Goal: Transaction & Acquisition: Book appointment/travel/reservation

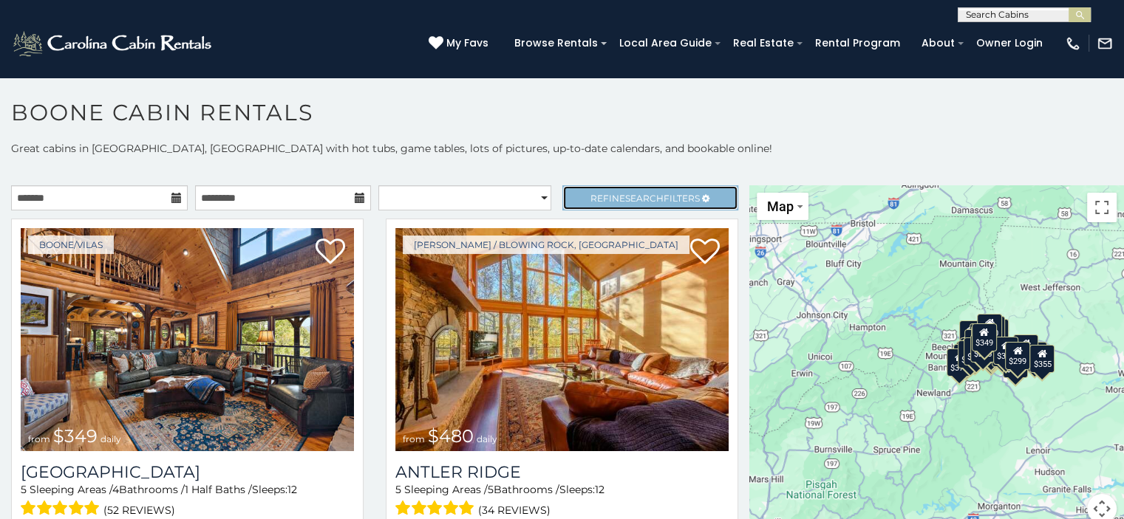
click at [607, 199] on span "Refine Search Filters" at bounding box center [644, 198] width 109 height 11
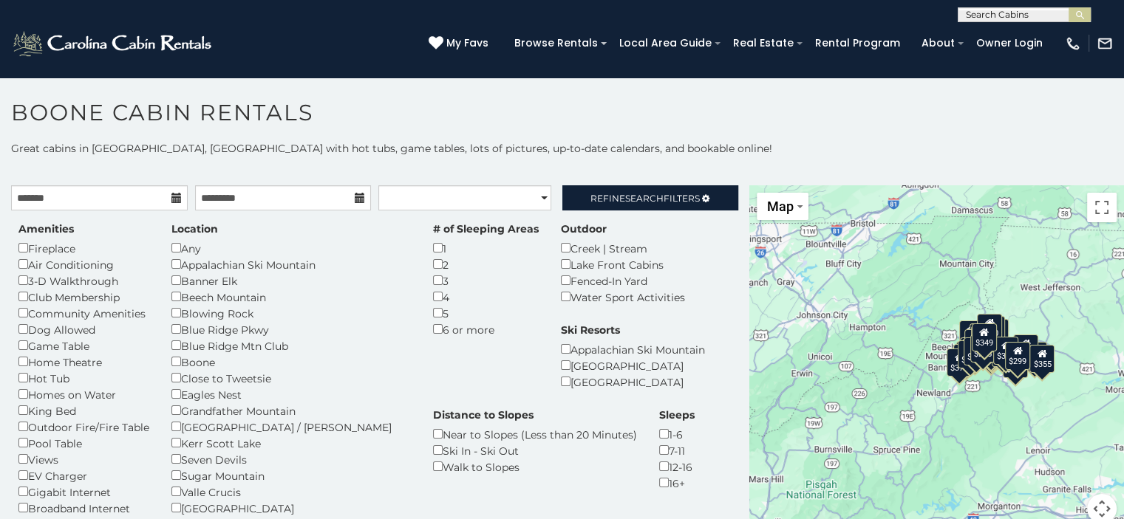
click at [972, 13] on input "text" at bounding box center [1022, 17] width 129 height 15
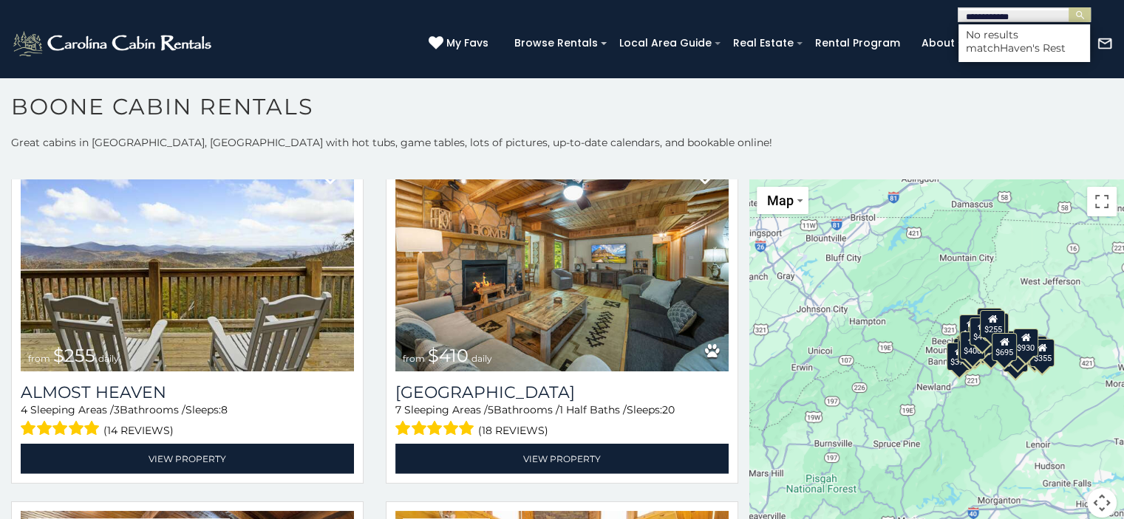
scroll to position [7, 0]
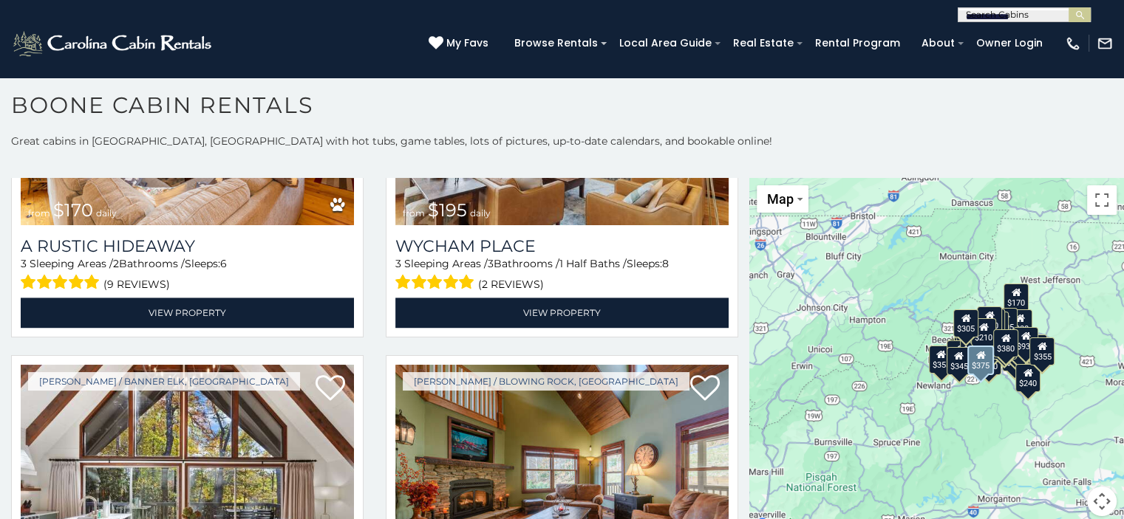
scroll to position [7978, 0]
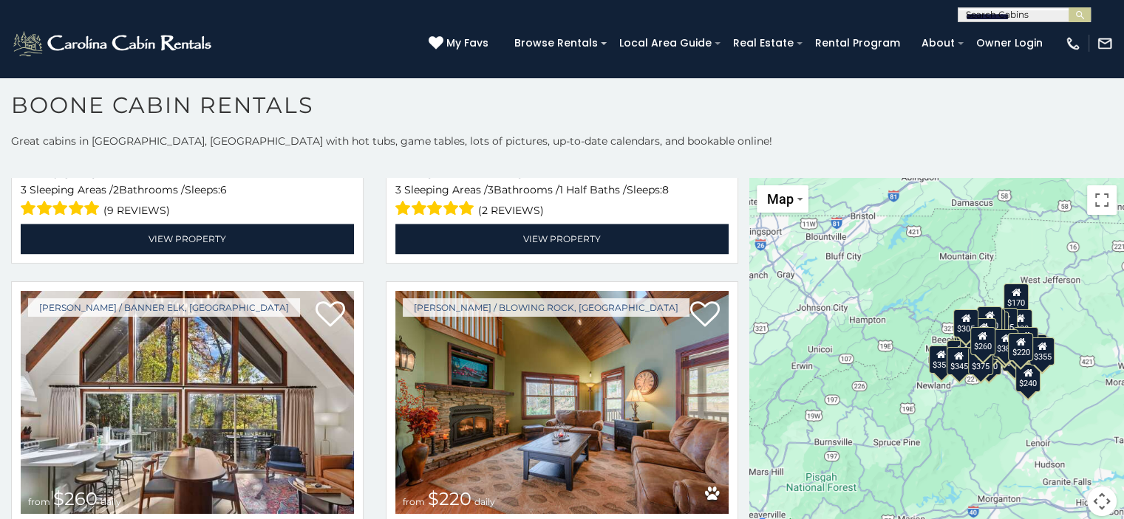
click at [993, 13] on input "**********" at bounding box center [1022, 17] width 129 height 15
drag, startPoint x: 1028, startPoint y: 20, endPoint x: 963, endPoint y: 23, distance: 64.3
click at [963, 23] on header "**********" at bounding box center [562, 39] width 1124 height 78
drag, startPoint x: 1025, startPoint y: 16, endPoint x: 957, endPoint y: 13, distance: 67.3
click at [958, 13] on input "**********" at bounding box center [1022, 17] width 129 height 15
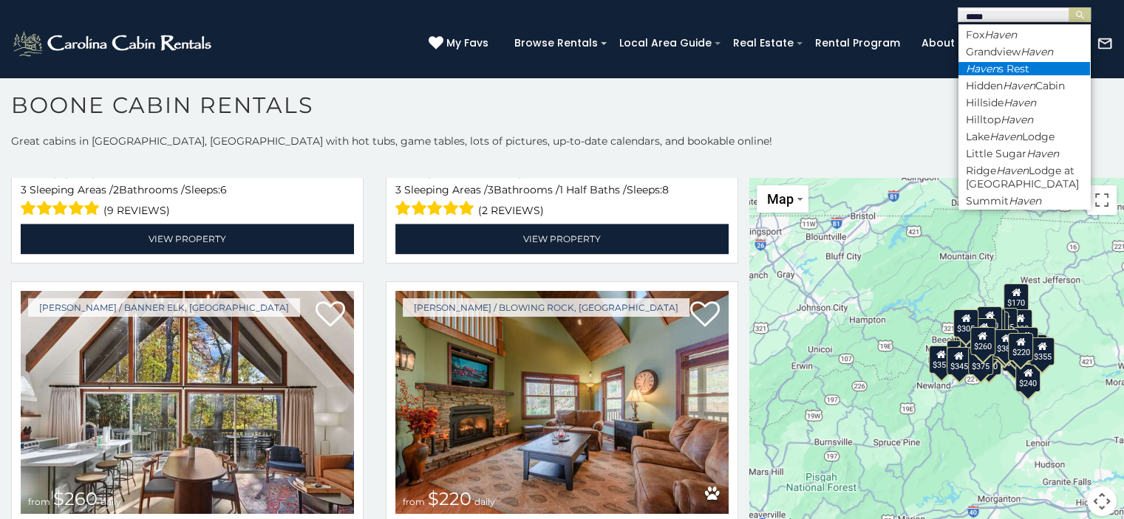
type input "*****"
click at [993, 69] on em "Haven" at bounding box center [981, 68] width 33 height 13
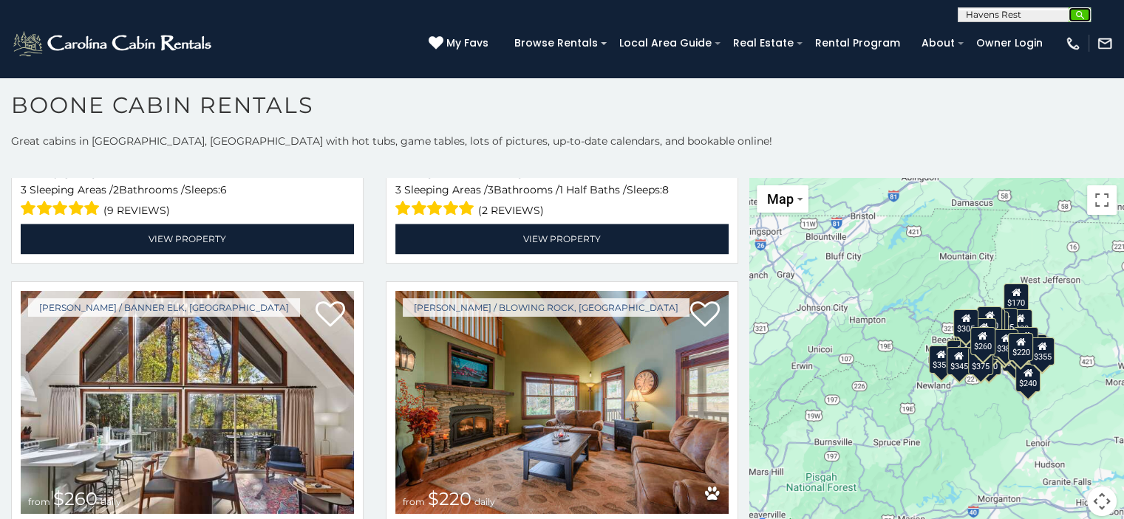
click at [1082, 13] on img "submit" at bounding box center [1079, 15] width 11 height 11
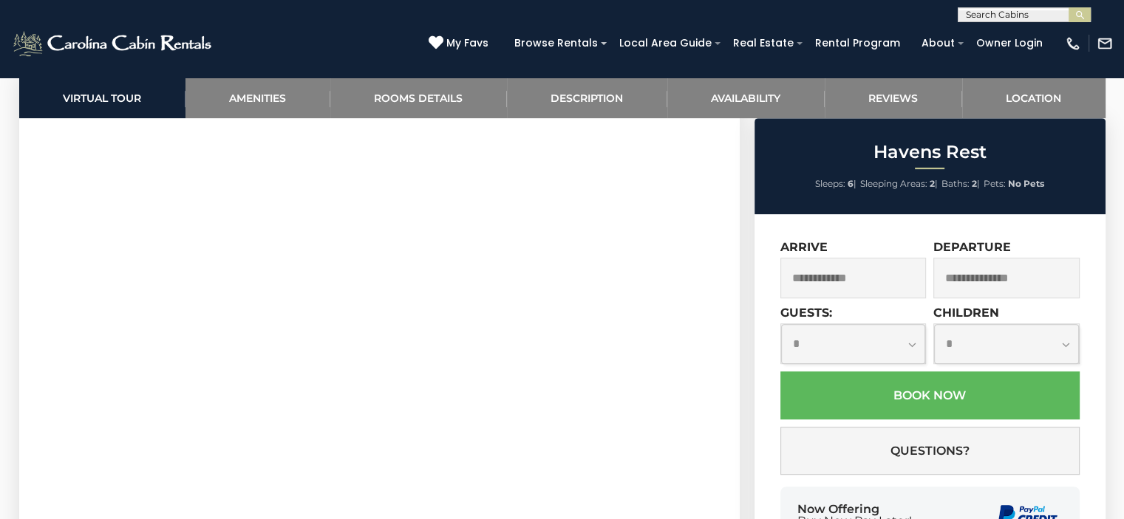
scroll to position [739, 0]
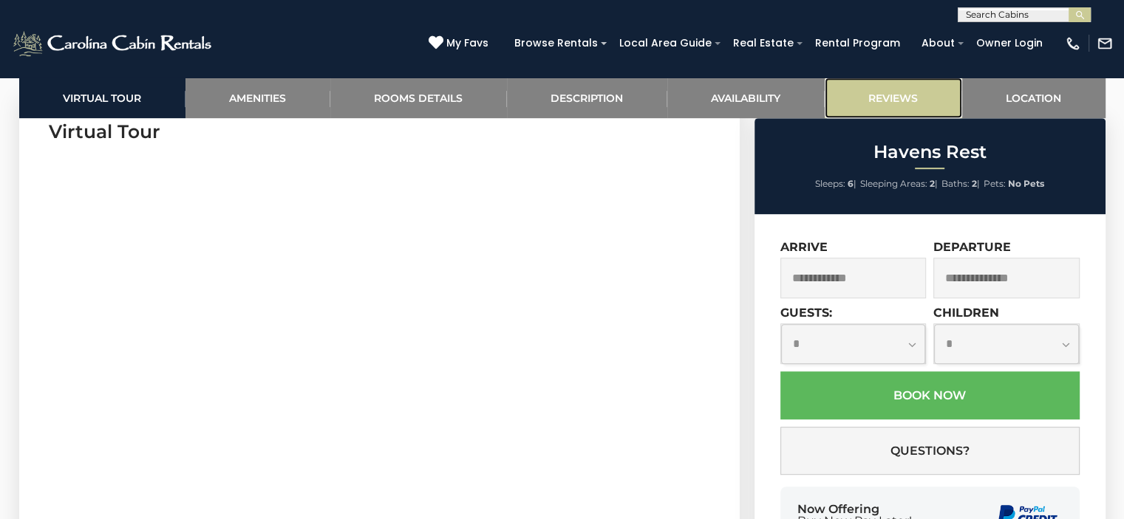
click at [902, 97] on link "Reviews" at bounding box center [892, 98] width 137 height 41
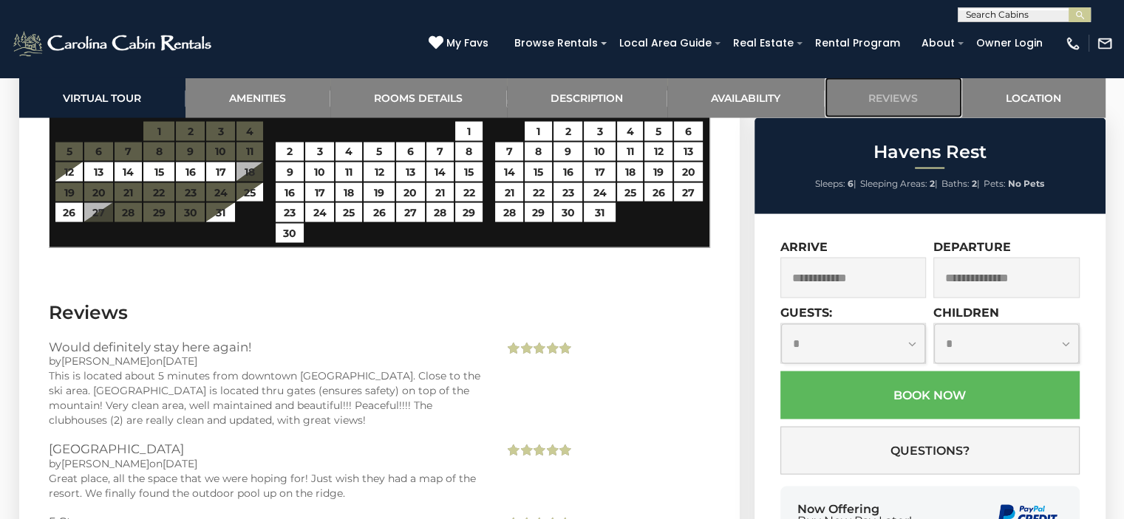
scroll to position [2910, 0]
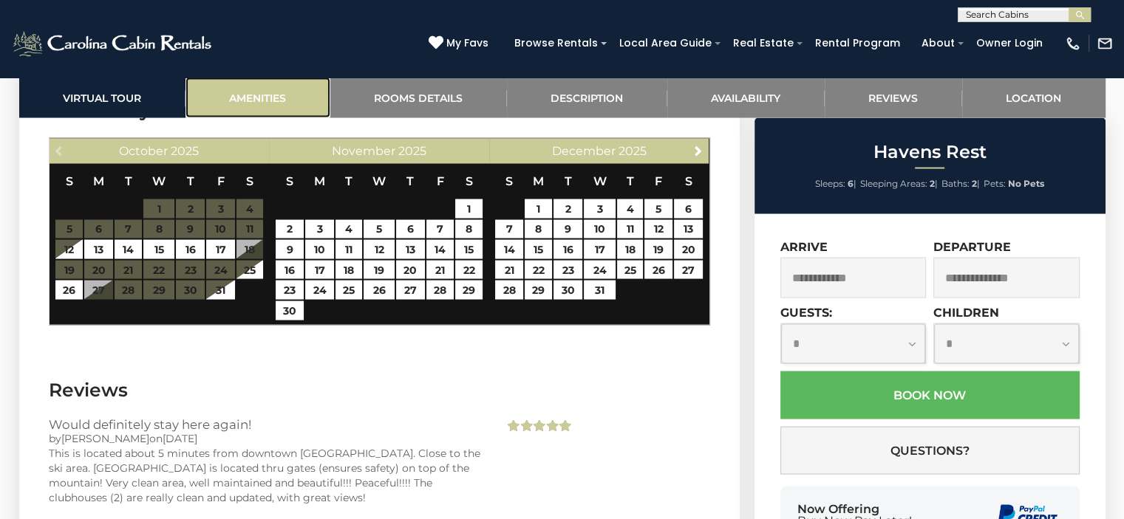
click at [250, 95] on link "Amenities" at bounding box center [257, 98] width 145 height 41
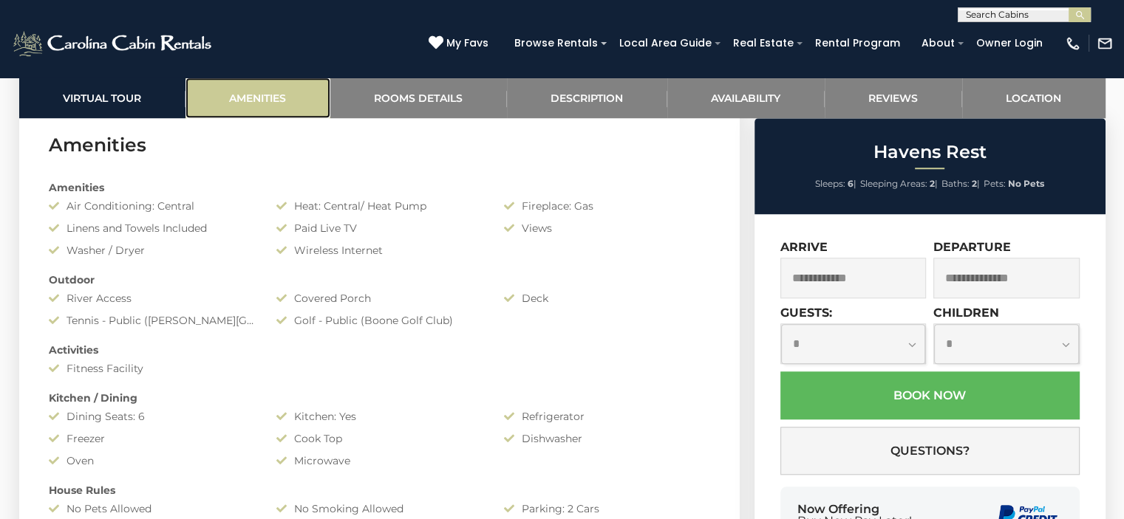
scroll to position [1174, 0]
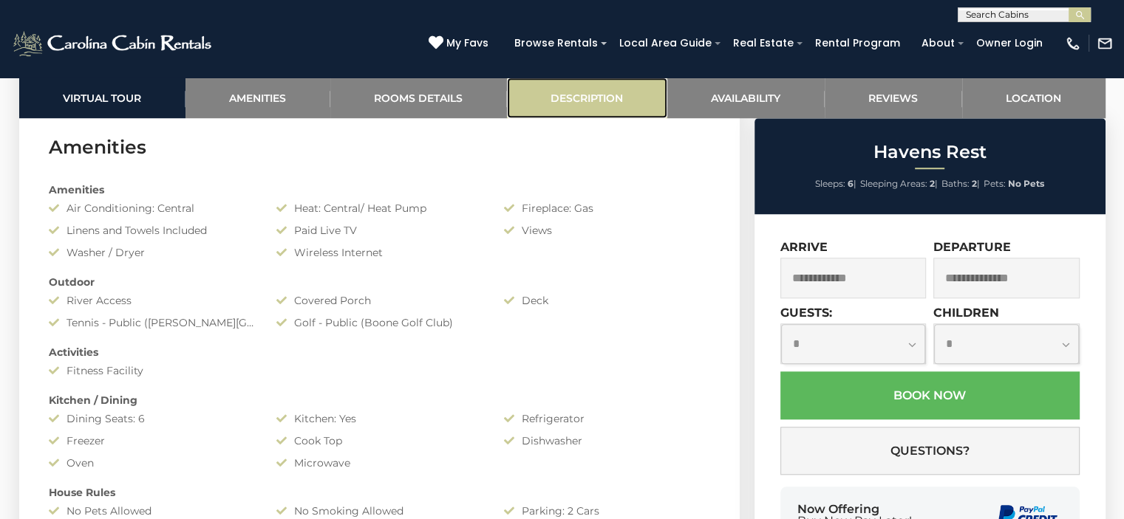
click at [587, 93] on link "Description" at bounding box center [587, 98] width 160 height 41
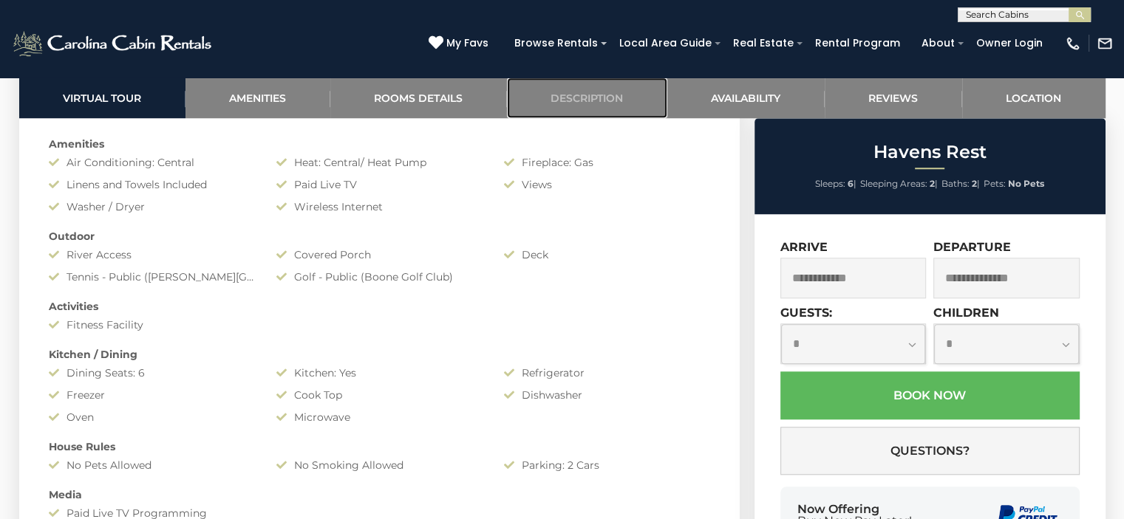
scroll to position [907, 0]
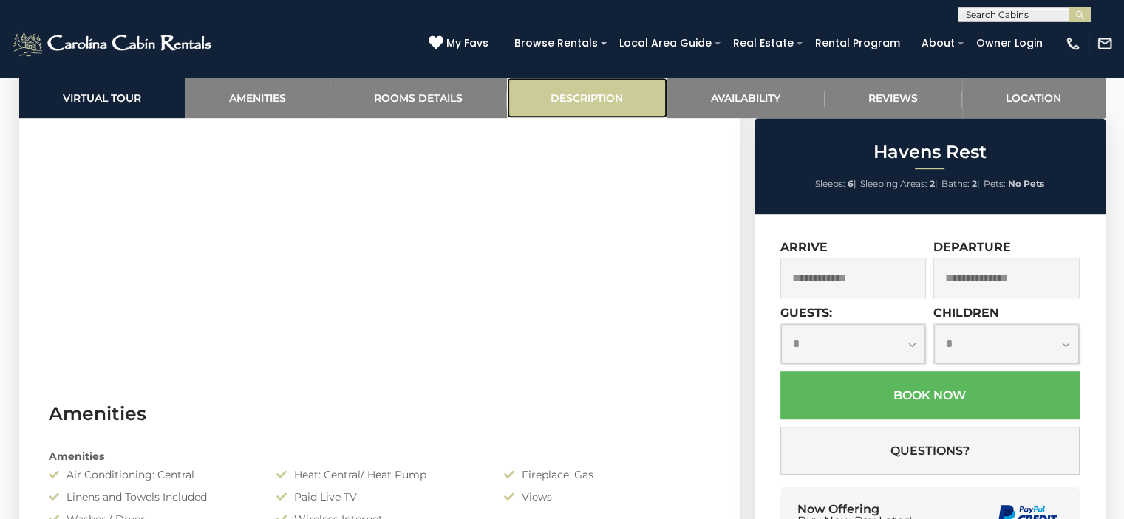
click at [584, 96] on link "Description" at bounding box center [587, 98] width 160 height 41
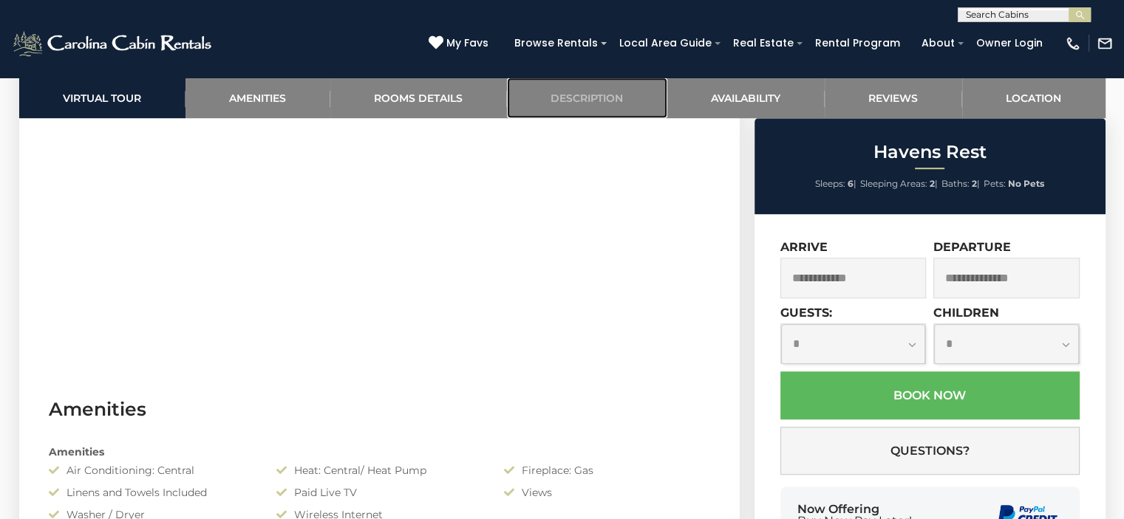
scroll to position [833, 0]
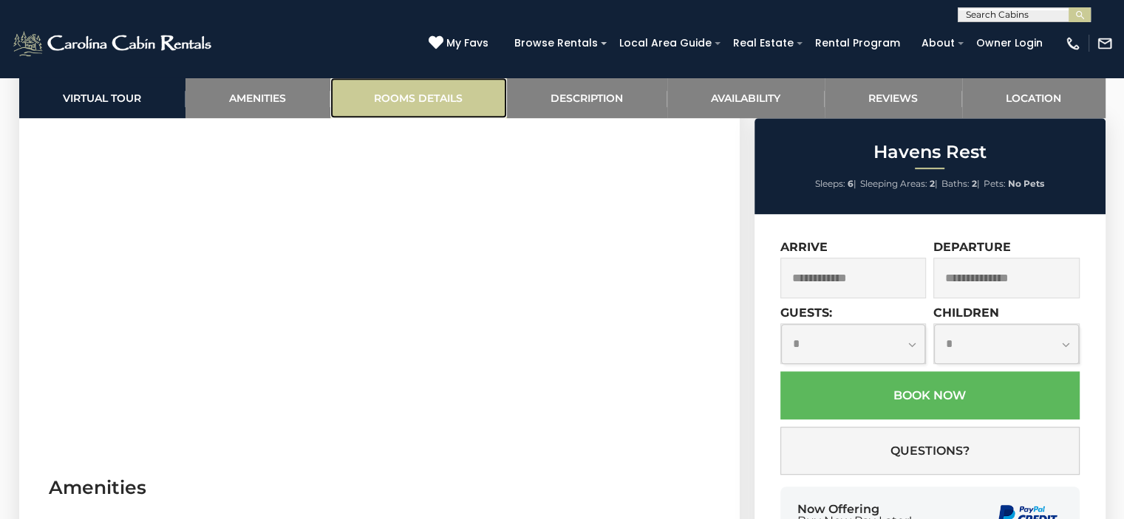
click at [405, 97] on link "Rooms Details" at bounding box center [418, 98] width 177 height 41
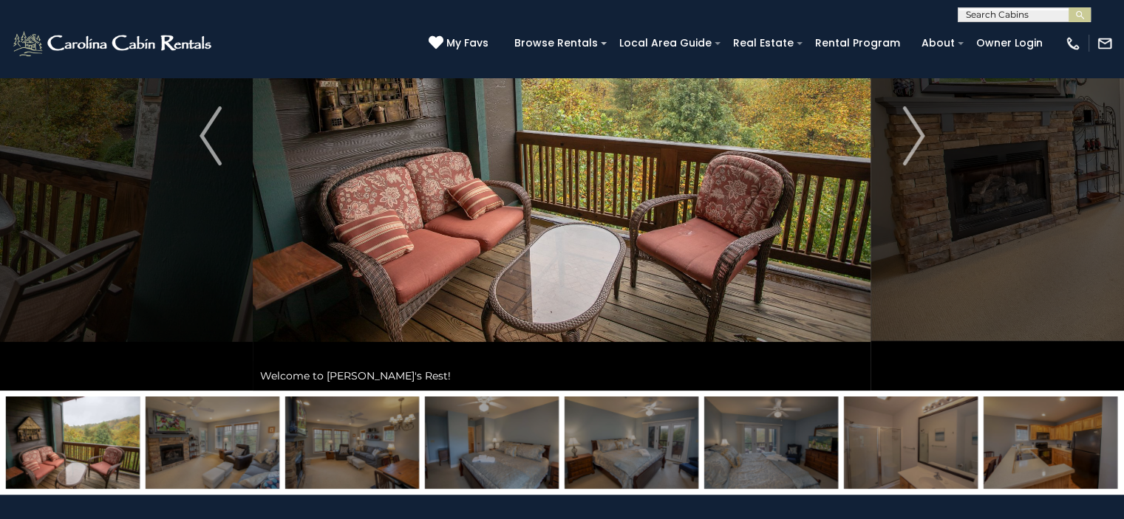
scroll to position [110, 0]
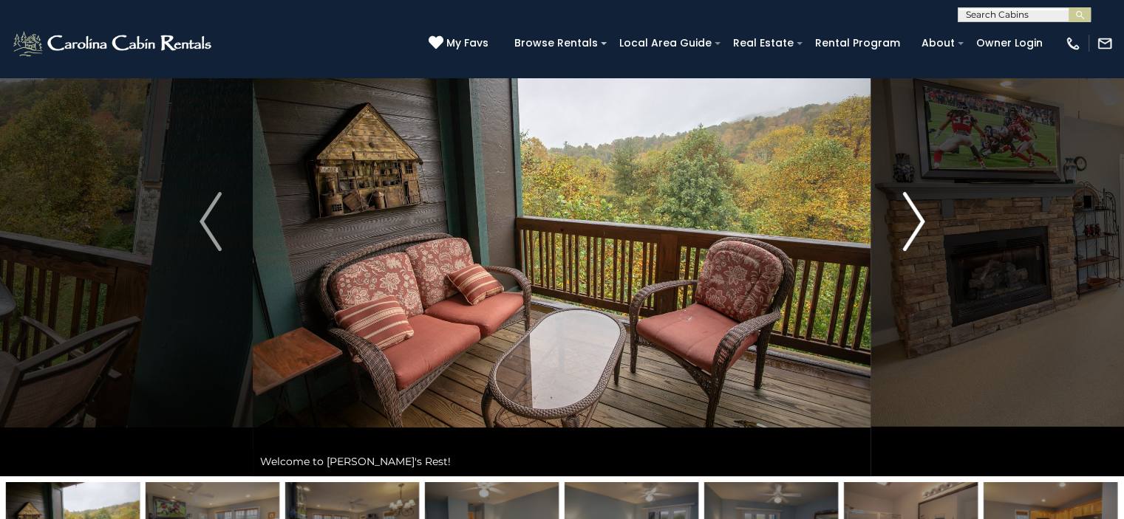
drag, startPoint x: 561, startPoint y: 168, endPoint x: 920, endPoint y: 220, distance: 363.6
click at [920, 220] on img "Next" at bounding box center [913, 221] width 22 height 59
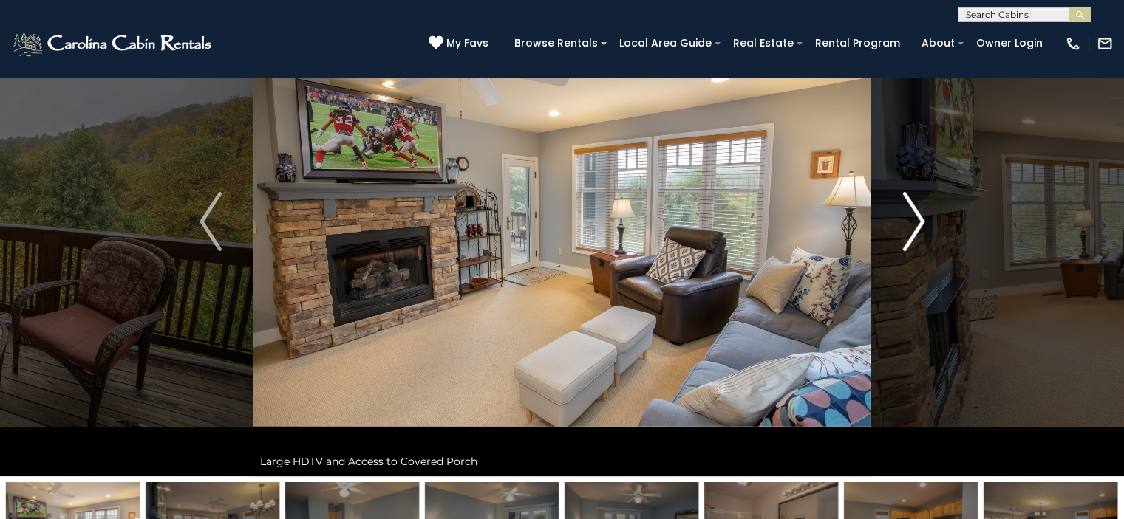
click at [920, 220] on img "Next" at bounding box center [913, 221] width 22 height 59
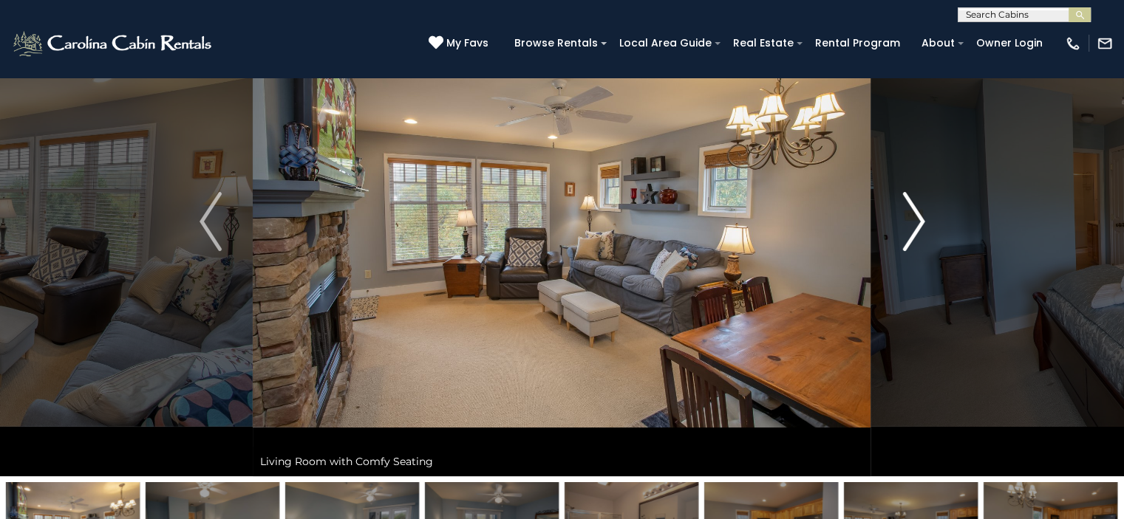
click at [920, 220] on img "Next" at bounding box center [913, 221] width 22 height 59
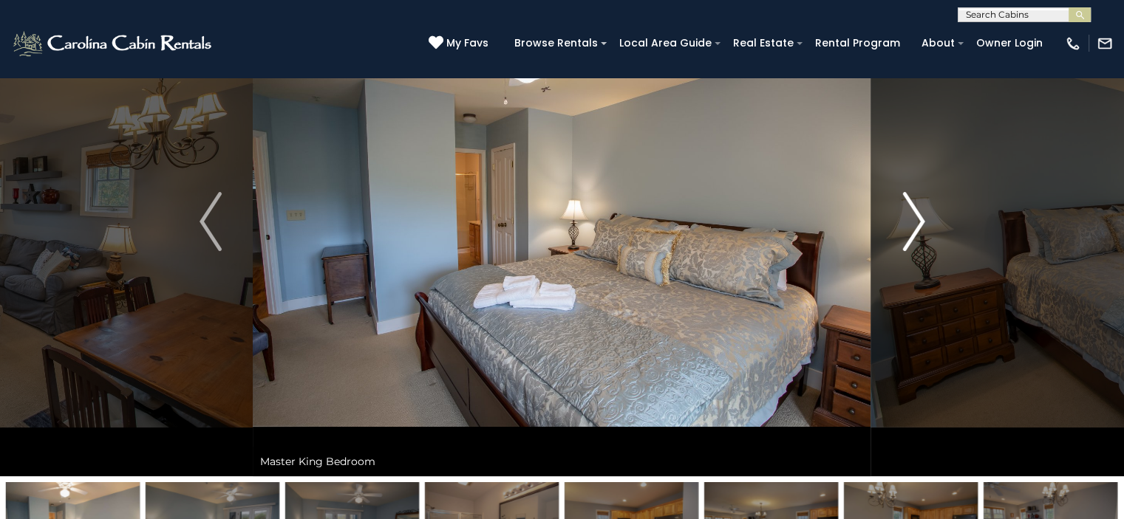
click at [920, 220] on img "Next" at bounding box center [913, 221] width 22 height 59
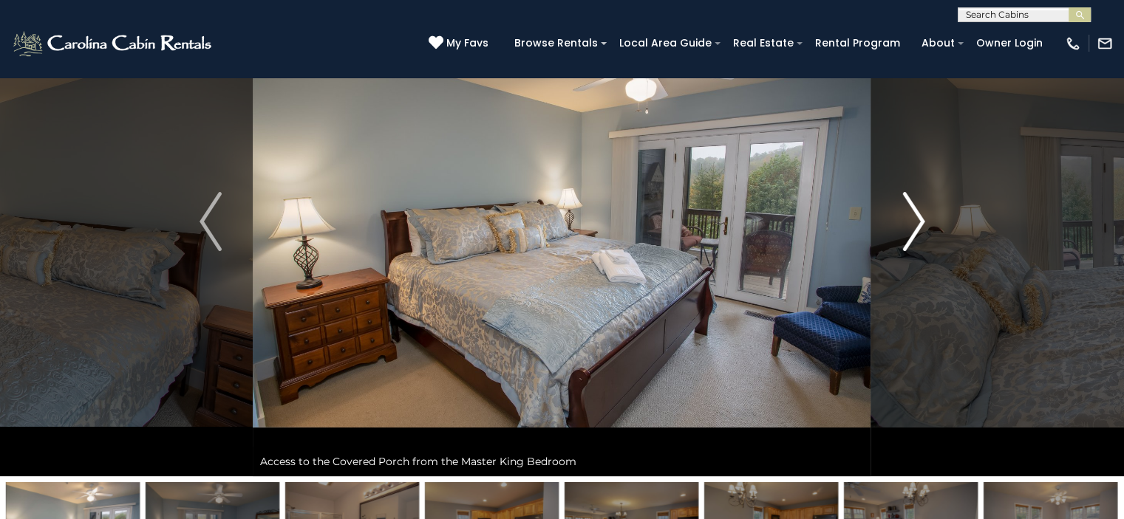
click at [920, 220] on img "Next" at bounding box center [913, 221] width 22 height 59
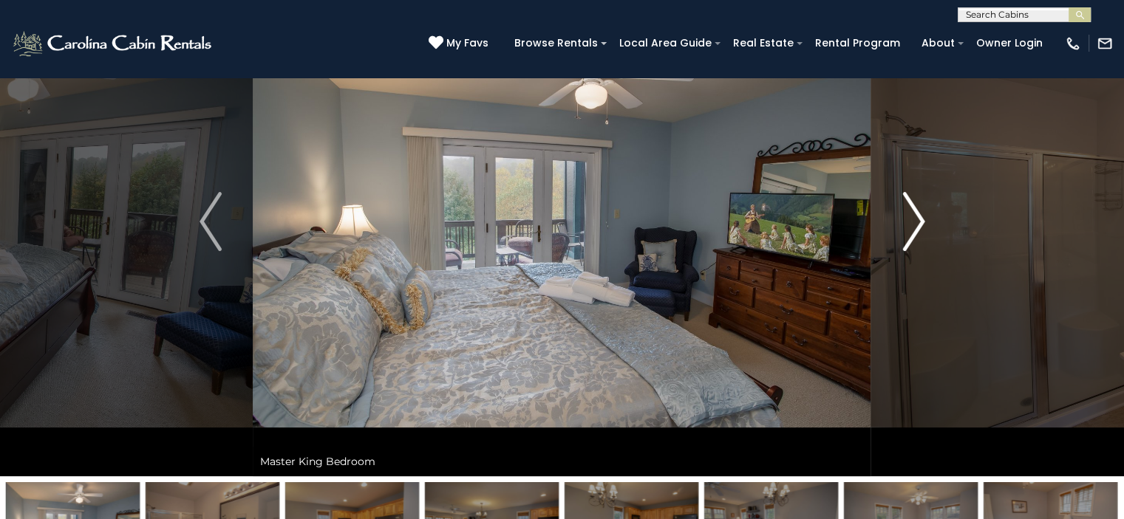
click at [920, 220] on img "Next" at bounding box center [913, 221] width 22 height 59
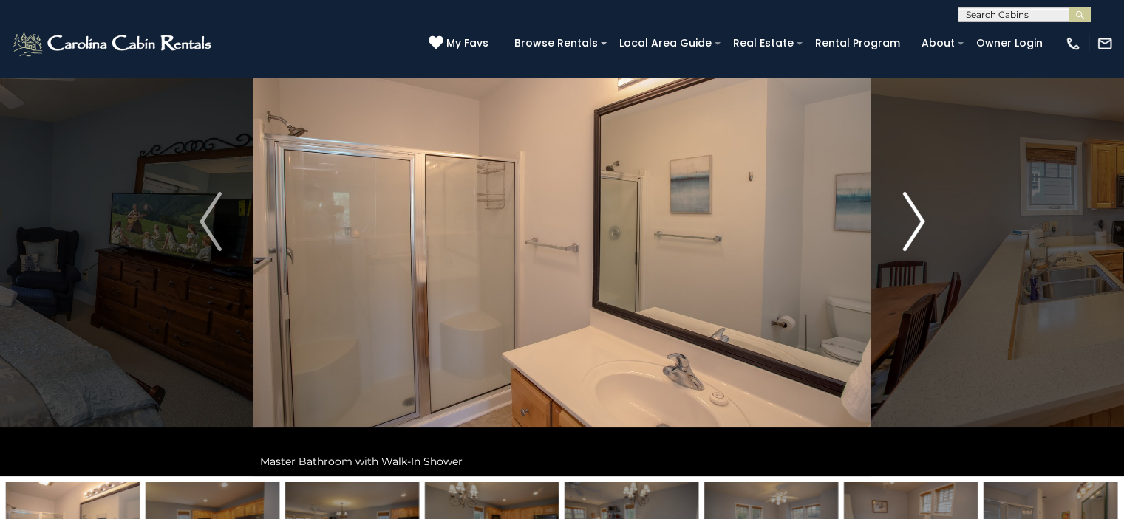
click at [920, 220] on img "Next" at bounding box center [913, 221] width 22 height 59
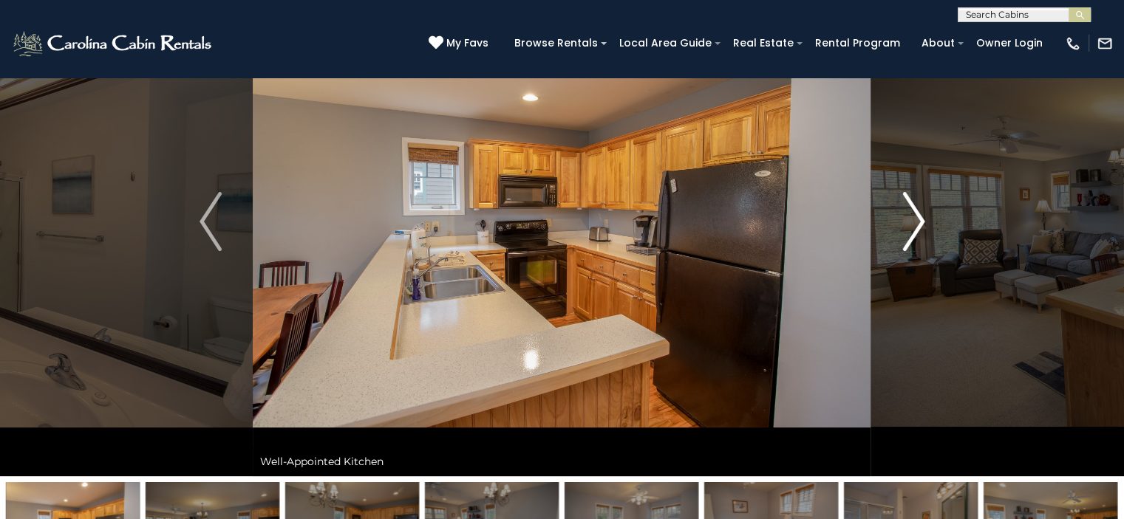
click at [920, 220] on img "Next" at bounding box center [913, 221] width 22 height 59
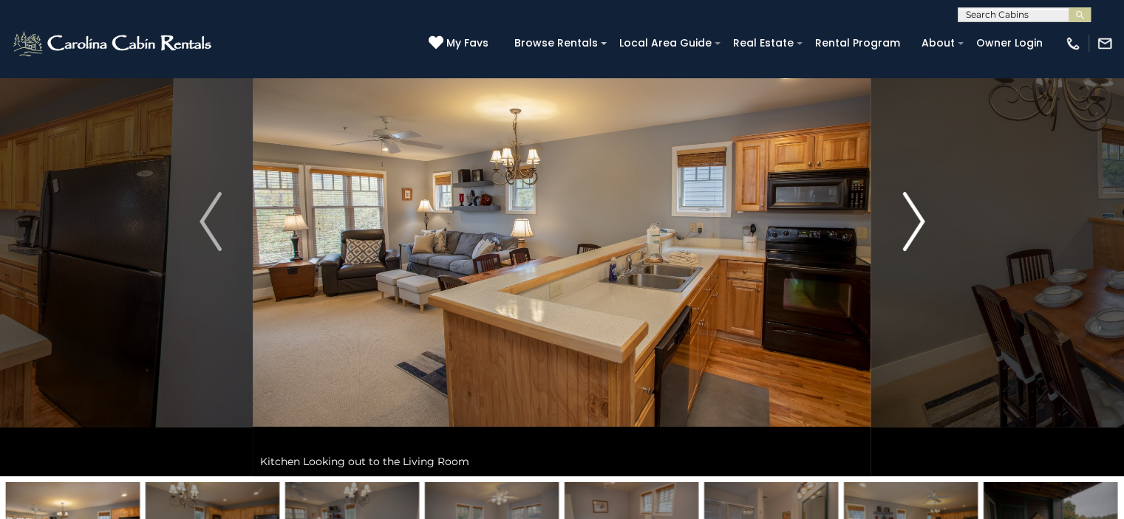
click at [920, 220] on img "Next" at bounding box center [913, 221] width 22 height 59
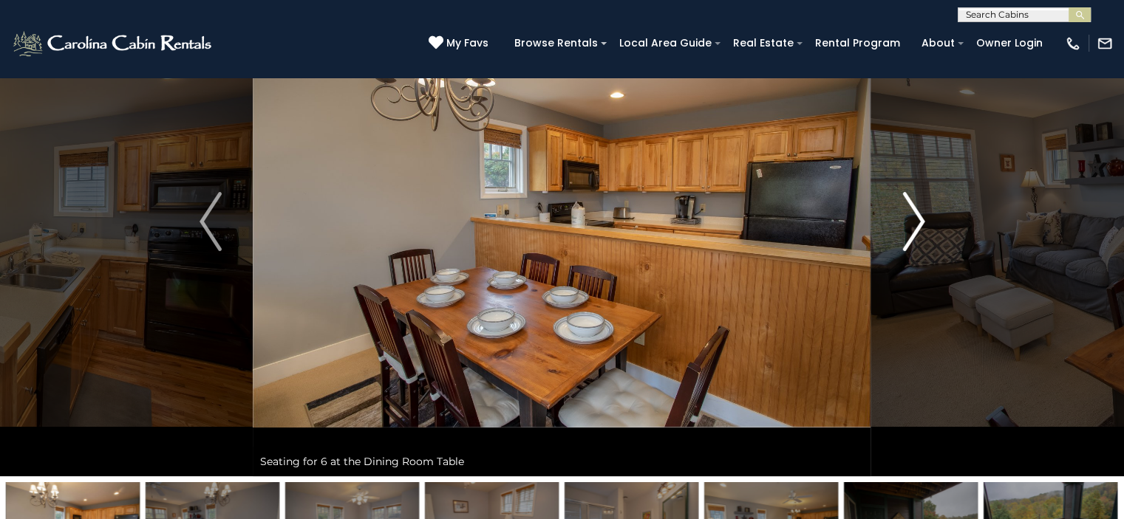
click at [920, 220] on img "Next" at bounding box center [913, 221] width 22 height 59
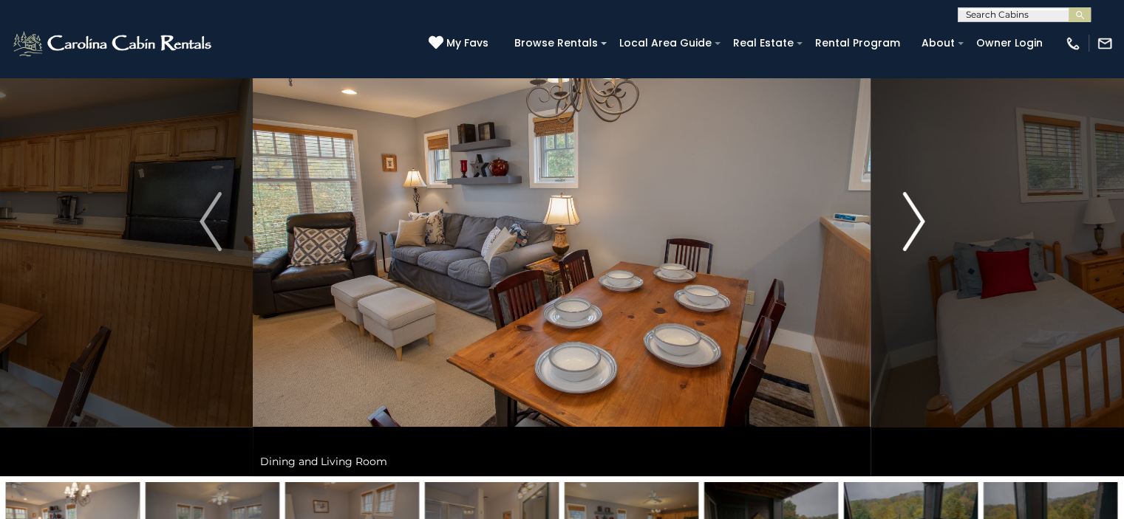
click at [920, 220] on img "Next" at bounding box center [913, 221] width 22 height 59
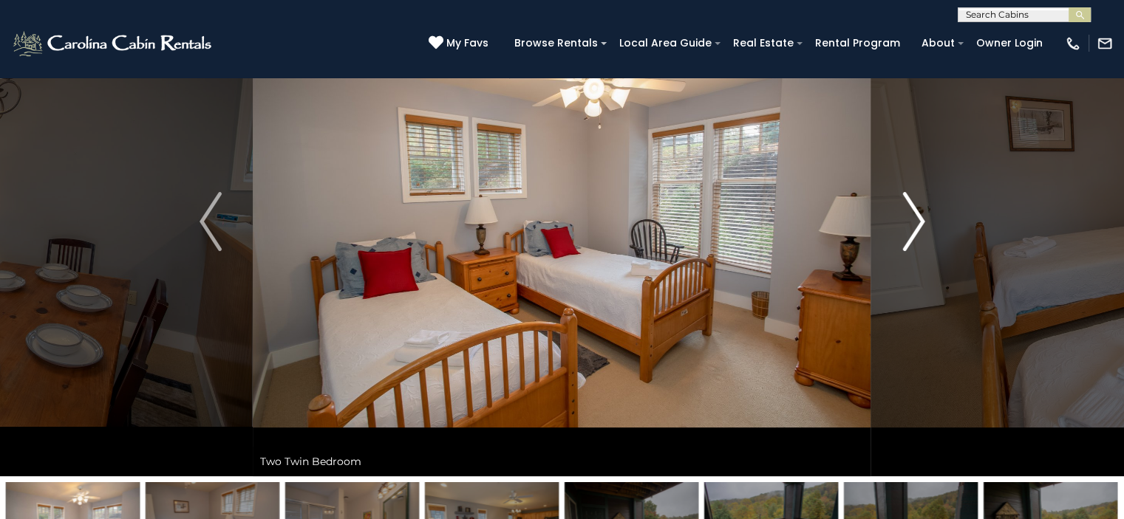
click at [920, 220] on img "Next" at bounding box center [913, 221] width 22 height 59
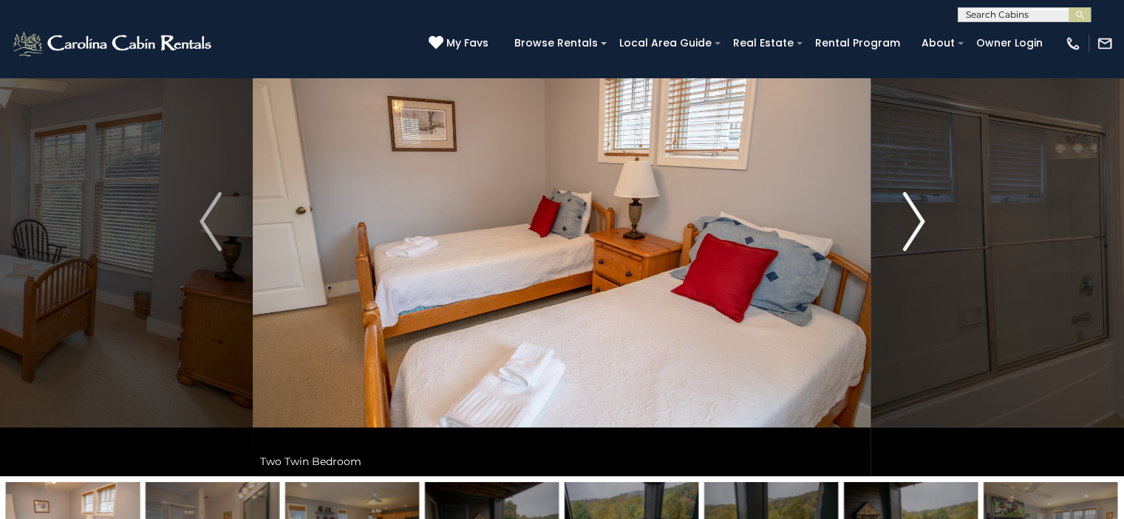
click at [920, 220] on img "Next" at bounding box center [913, 221] width 22 height 59
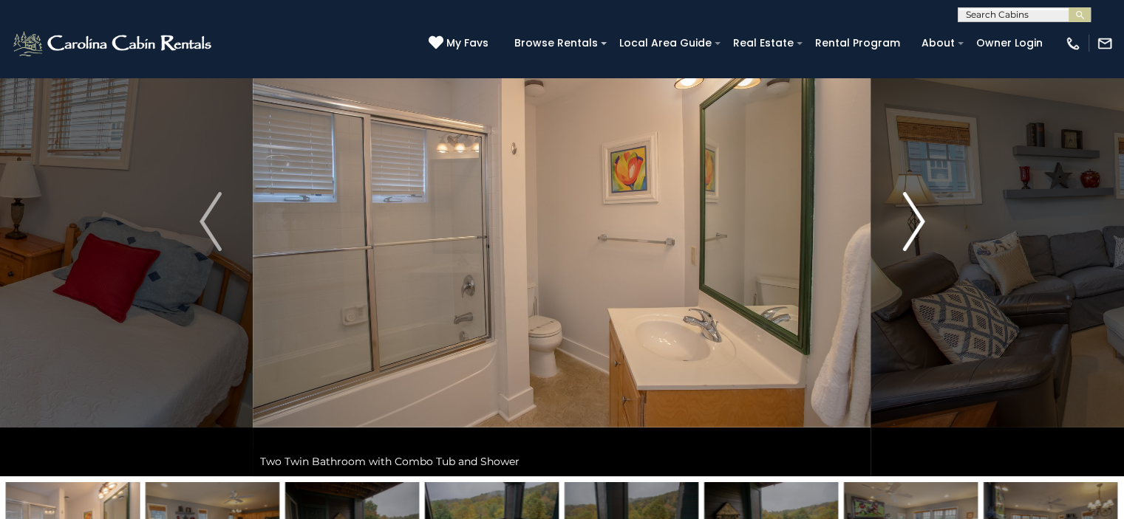
click at [920, 220] on img "Next" at bounding box center [913, 221] width 22 height 59
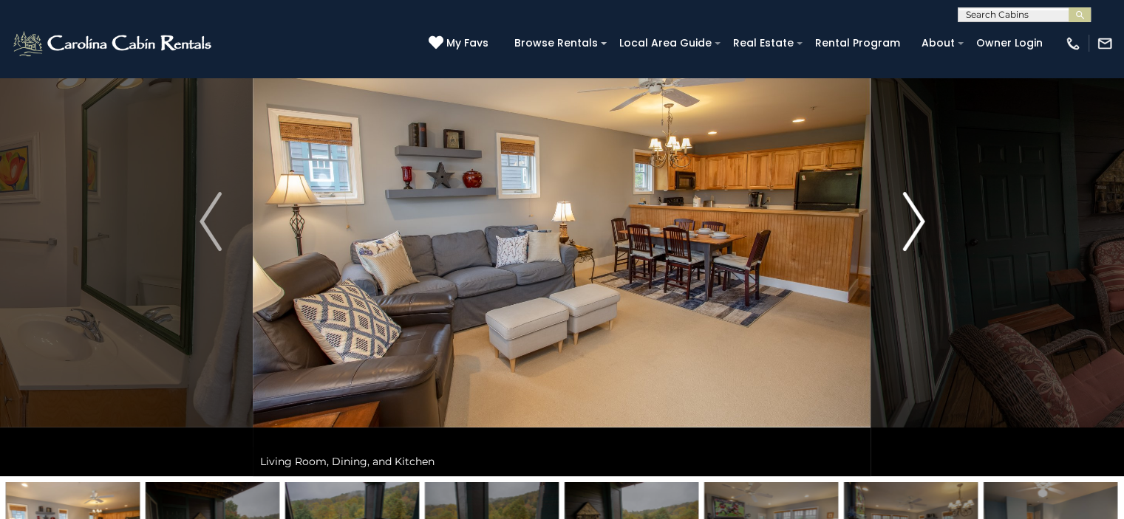
click at [920, 220] on img "Next" at bounding box center [913, 221] width 22 height 59
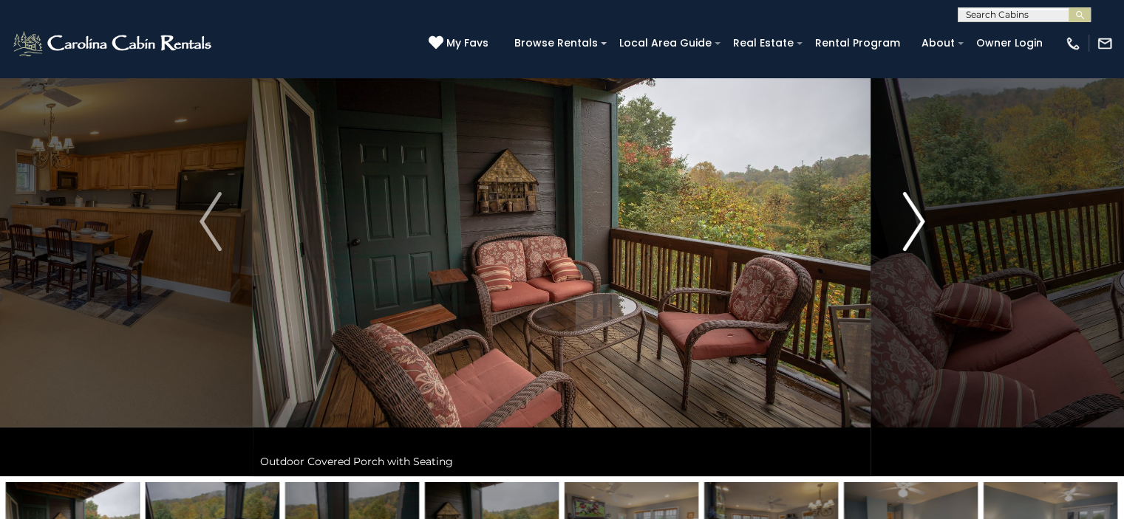
click at [920, 220] on img "Next" at bounding box center [913, 221] width 22 height 59
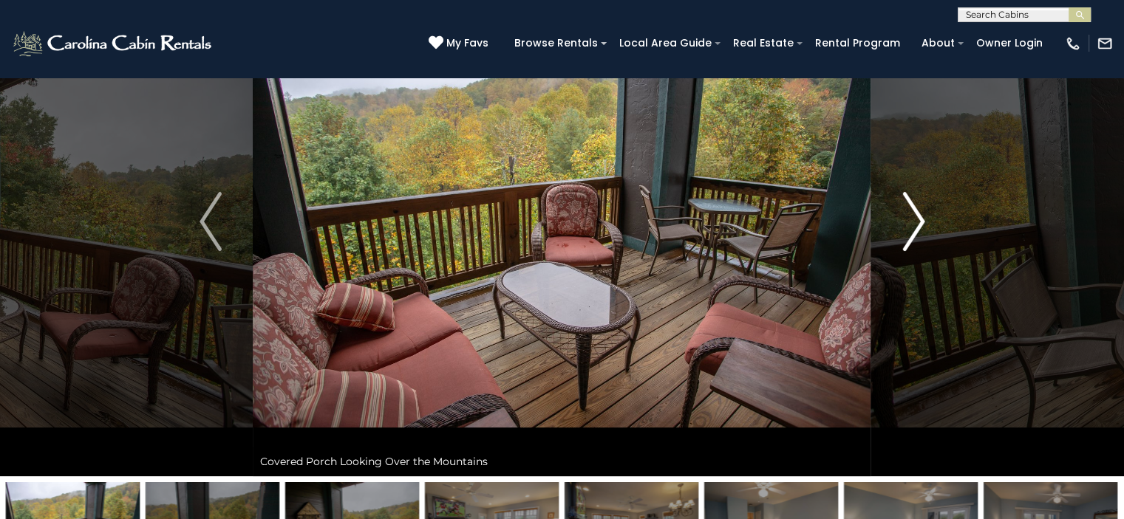
click at [920, 220] on img "Next" at bounding box center [913, 221] width 22 height 59
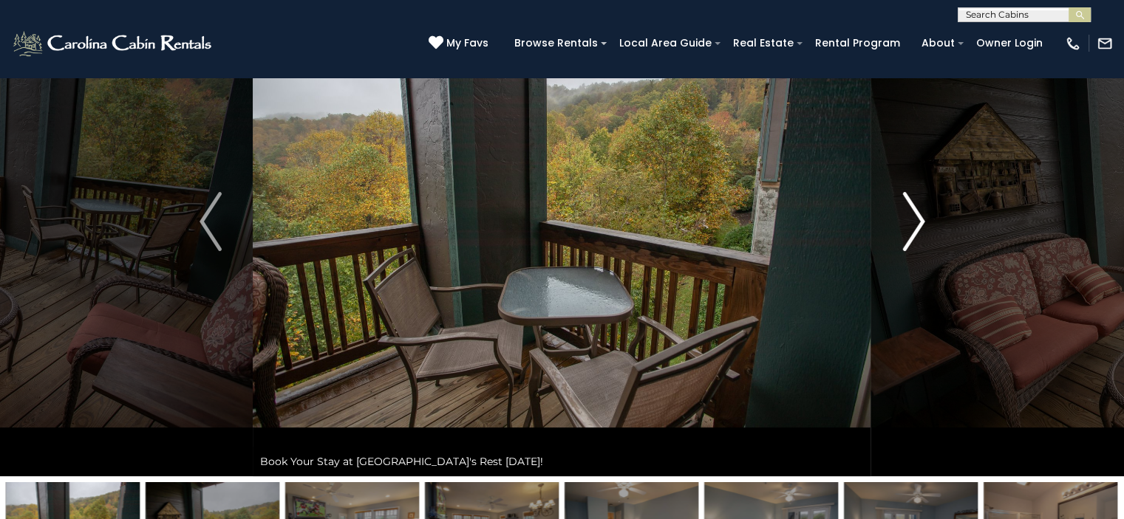
click at [920, 220] on img "Next" at bounding box center [913, 221] width 22 height 59
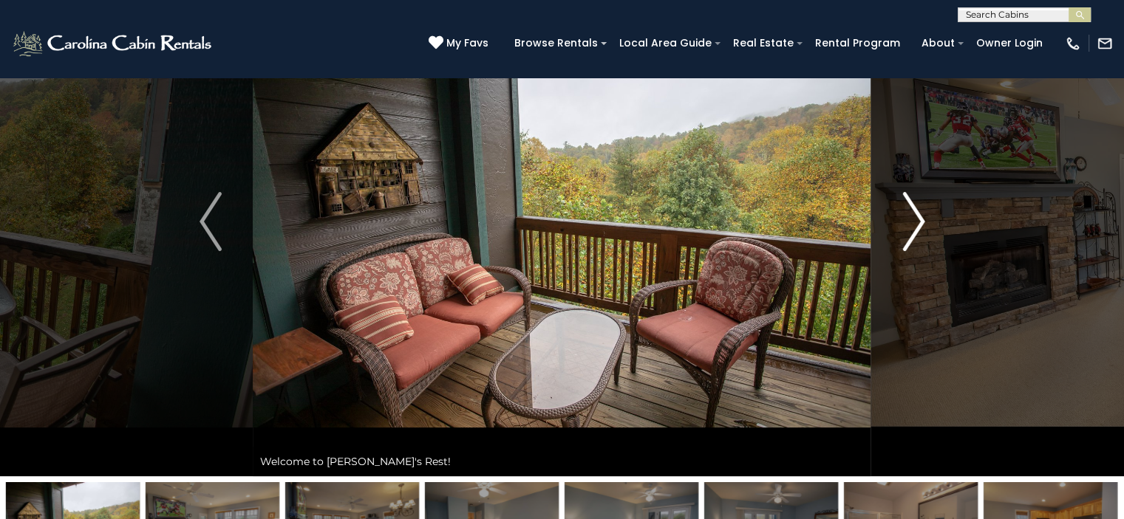
click at [914, 219] on img "Next" at bounding box center [913, 221] width 22 height 59
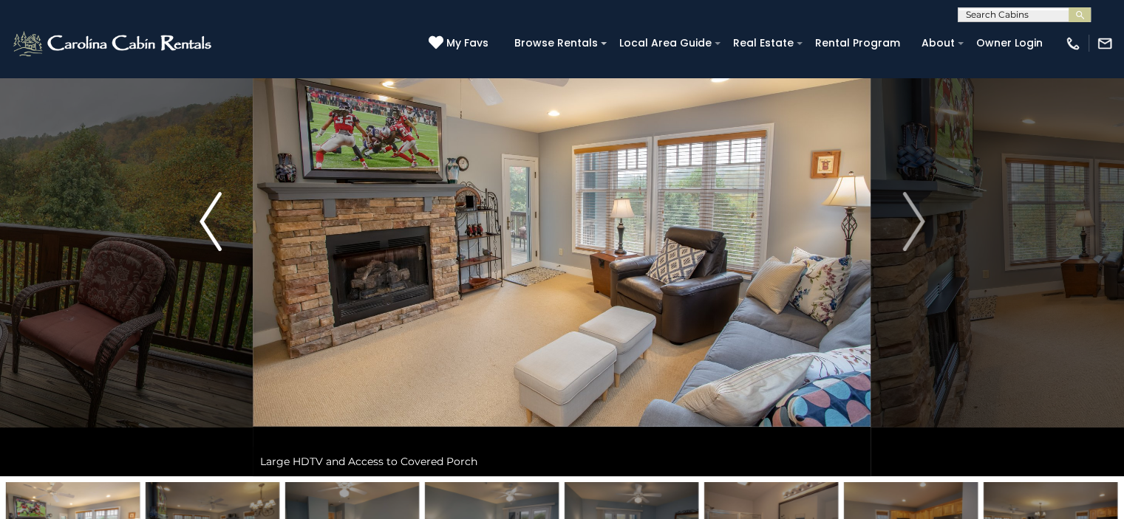
click at [205, 221] on img "Previous" at bounding box center [210, 221] width 22 height 59
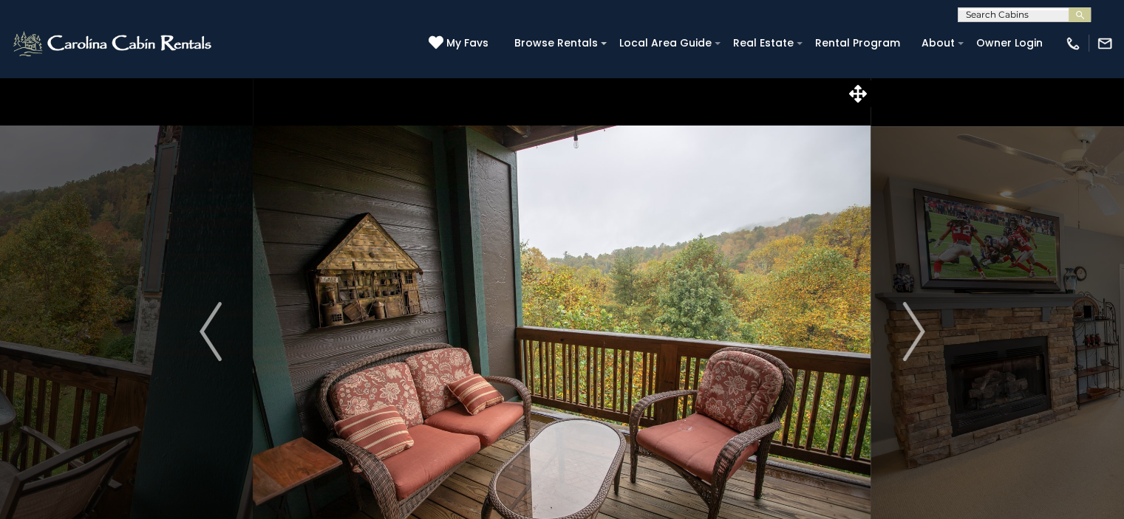
scroll to position [0, 0]
